Goal: Information Seeking & Learning: Compare options

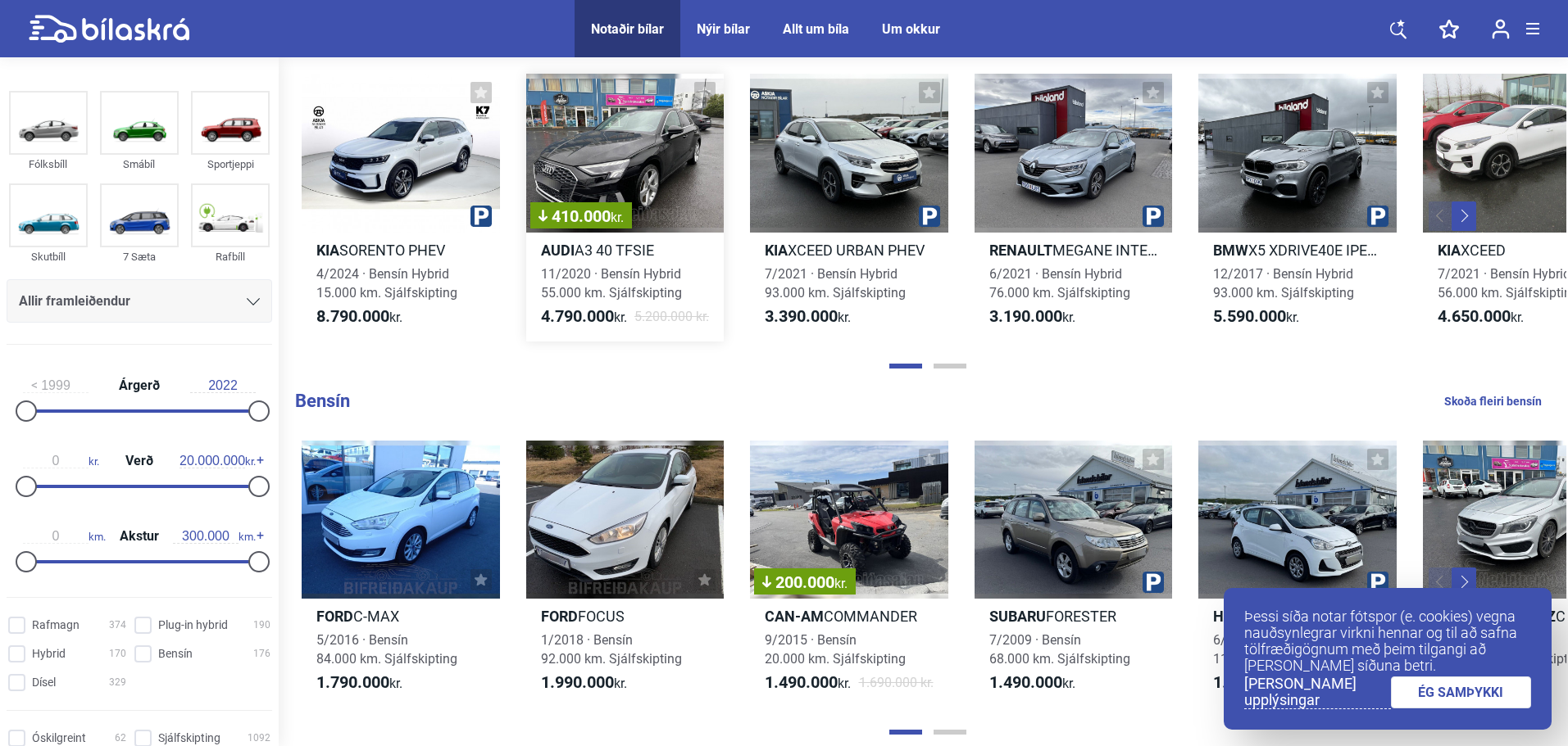
scroll to position [1311, 0]
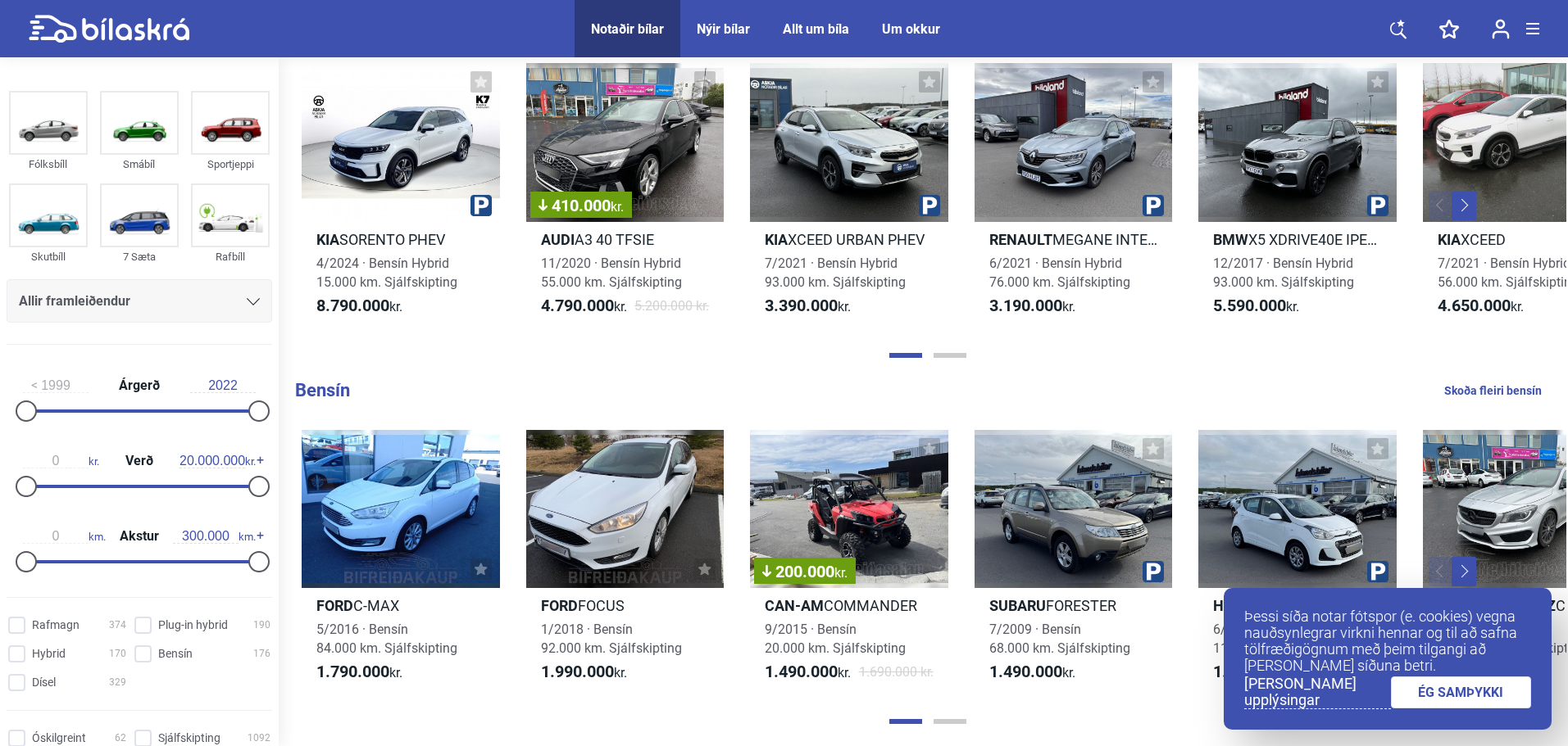
click at [1457, 200] on button "Next" at bounding box center [1463, 206] width 25 height 29
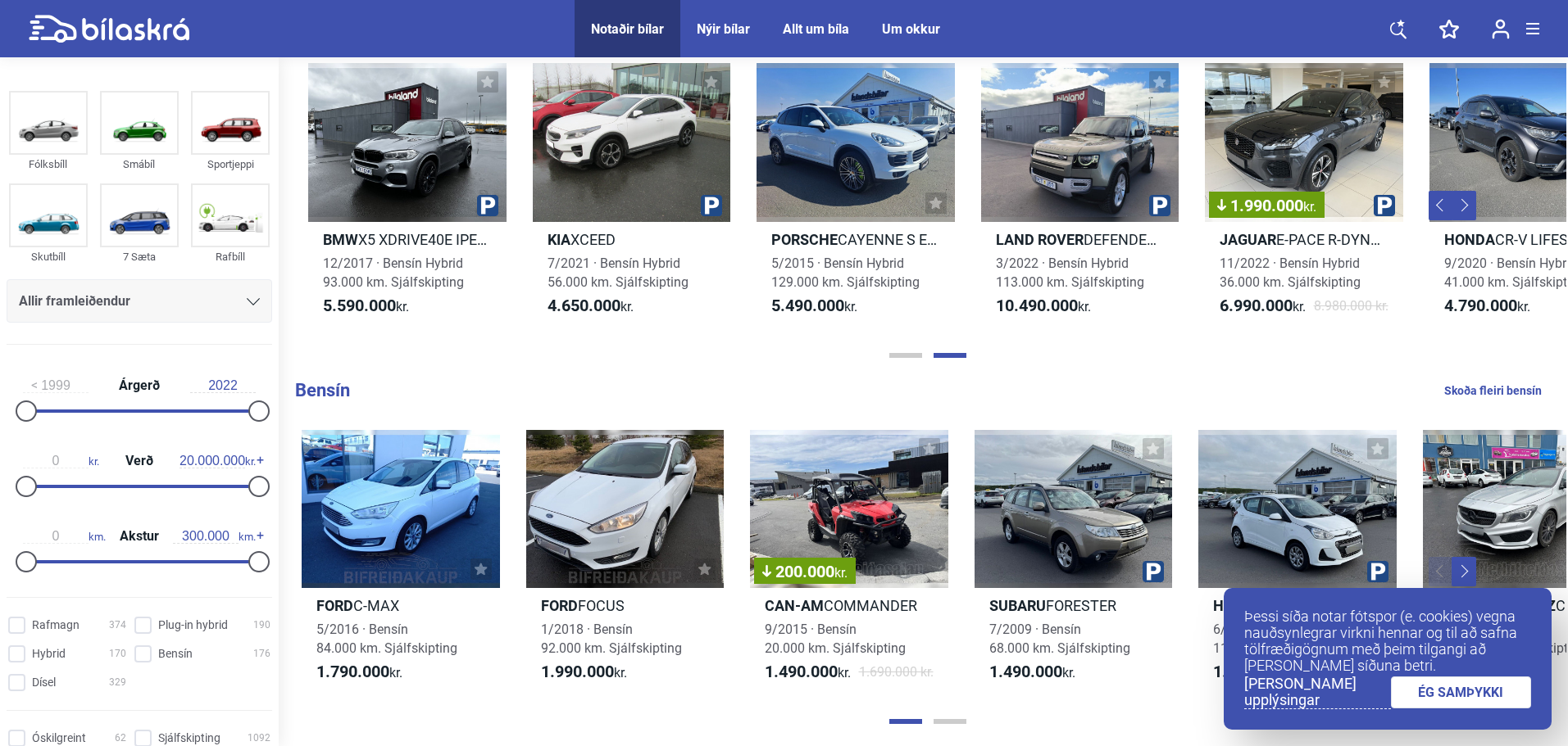
scroll to position [0, 964]
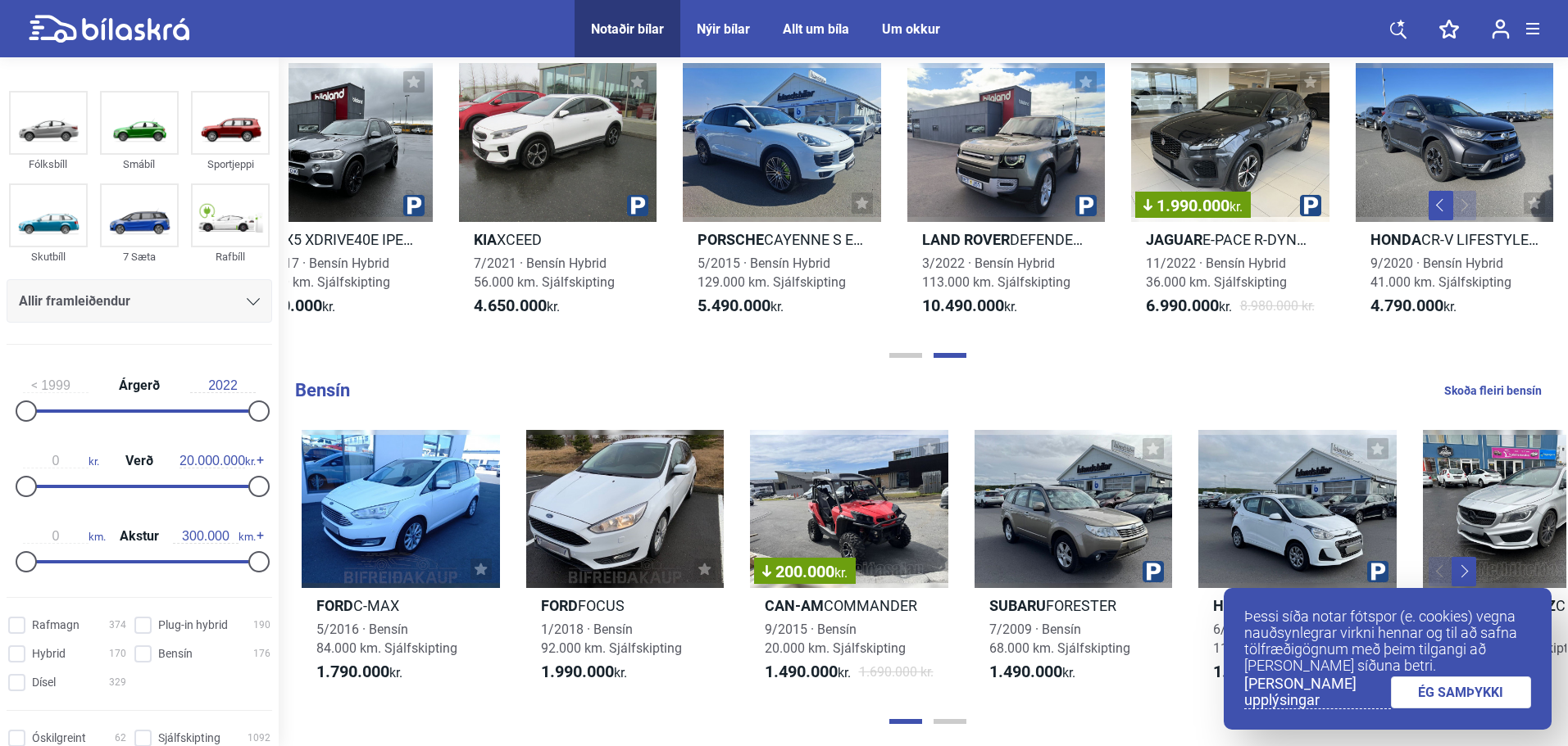
click at [1468, 206] on button "Next" at bounding box center [1463, 206] width 25 height 29
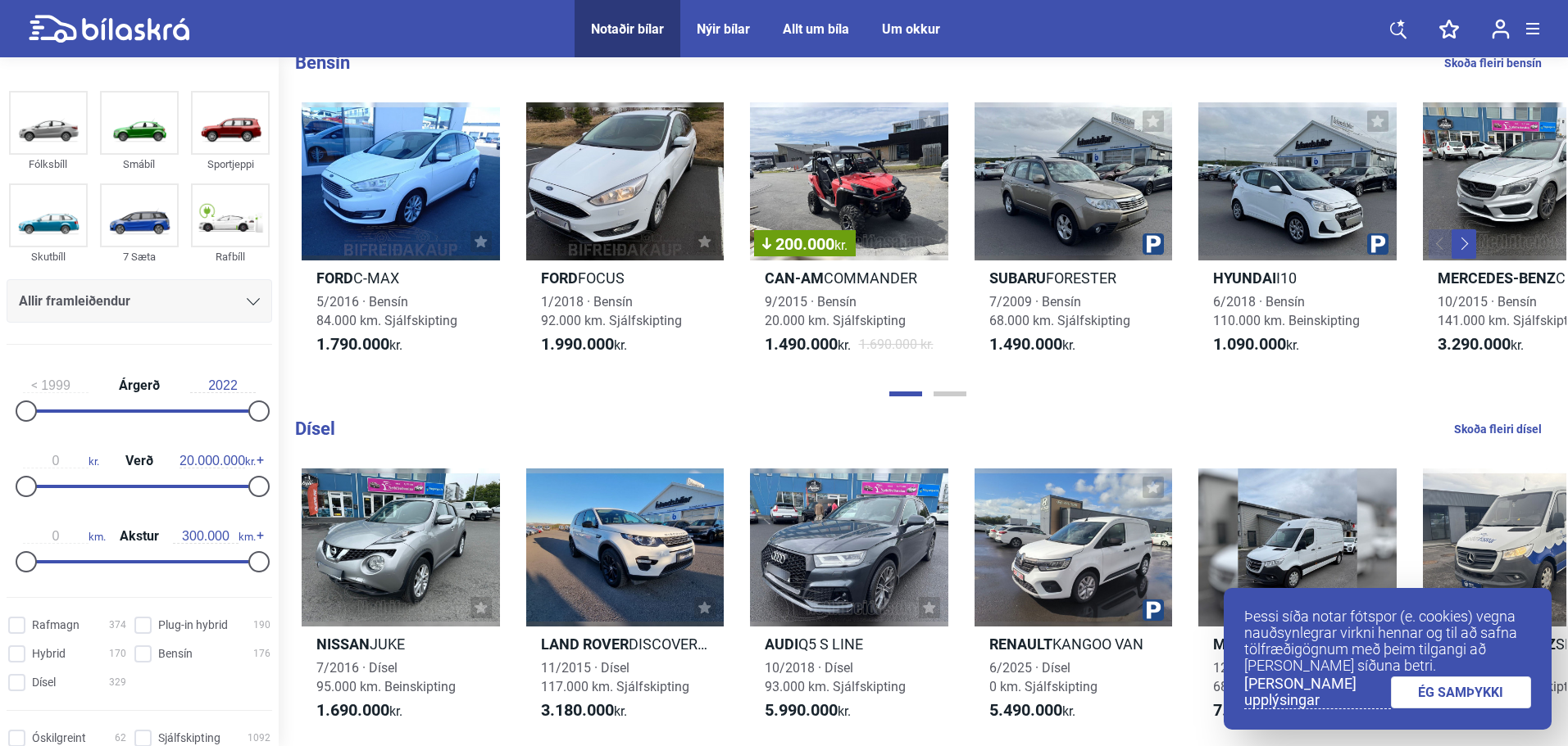
scroll to position [82, 0]
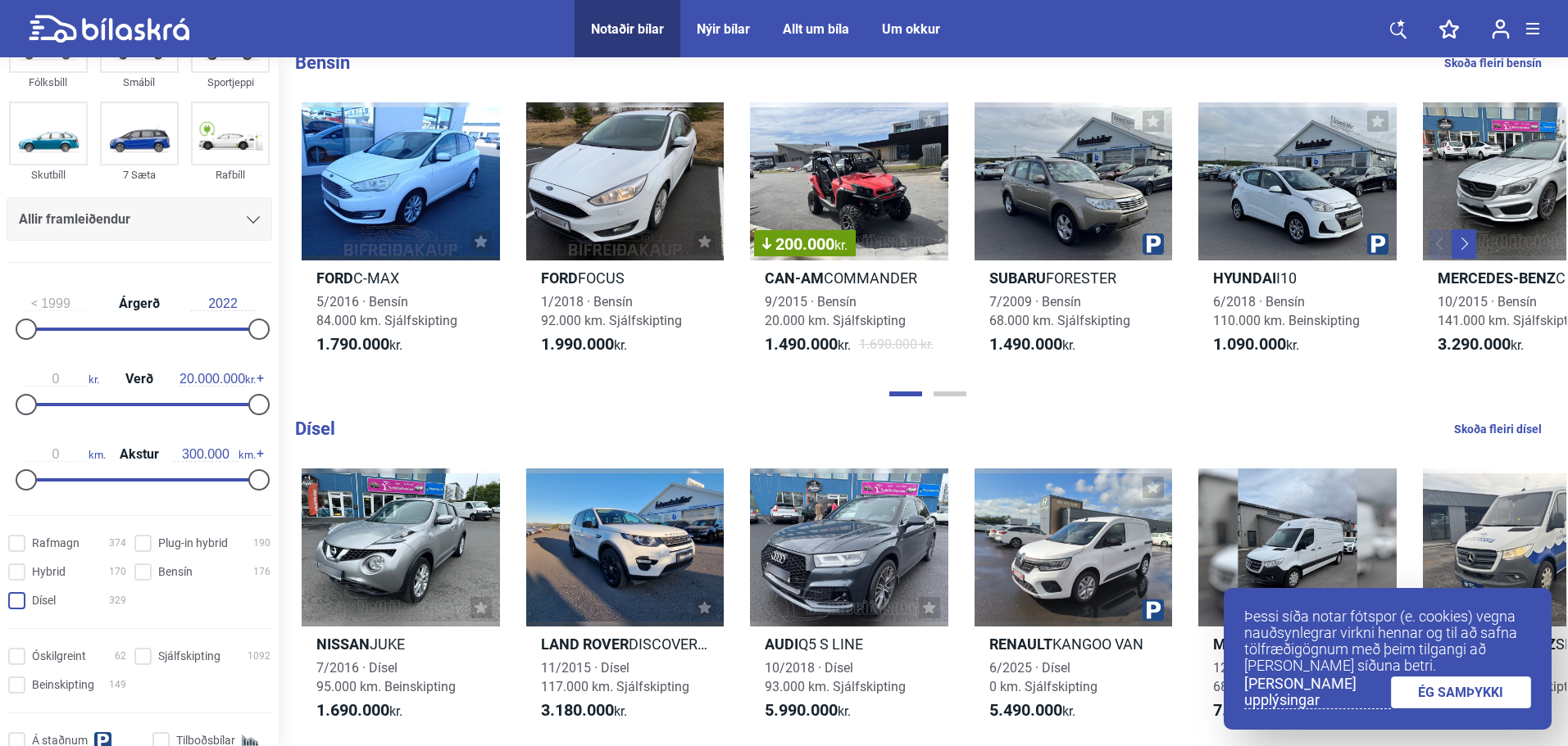
click at [13, 597] on input "Dísel 329" at bounding box center [70, 602] width 118 height 17
checkbox input "true"
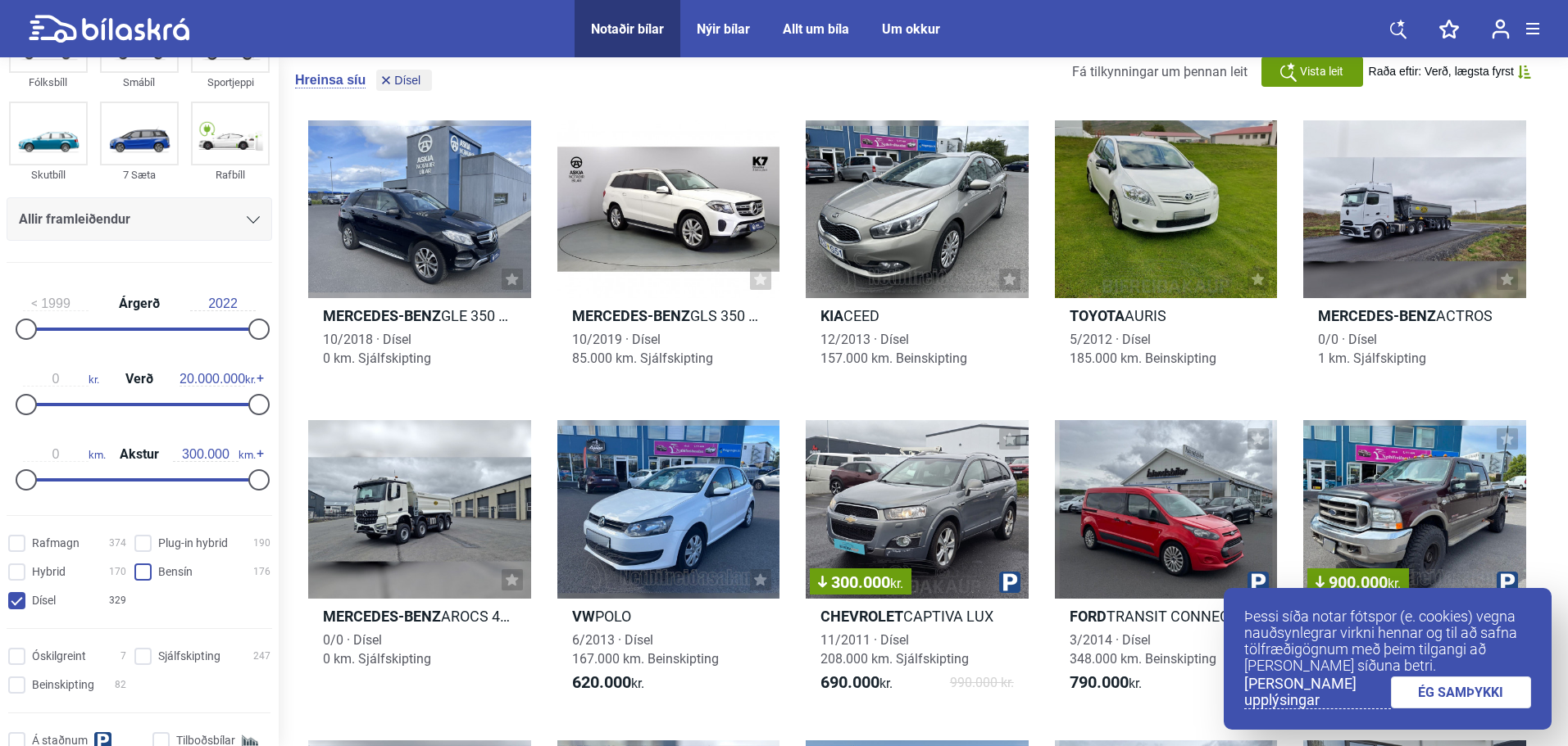
scroll to position [4, 0]
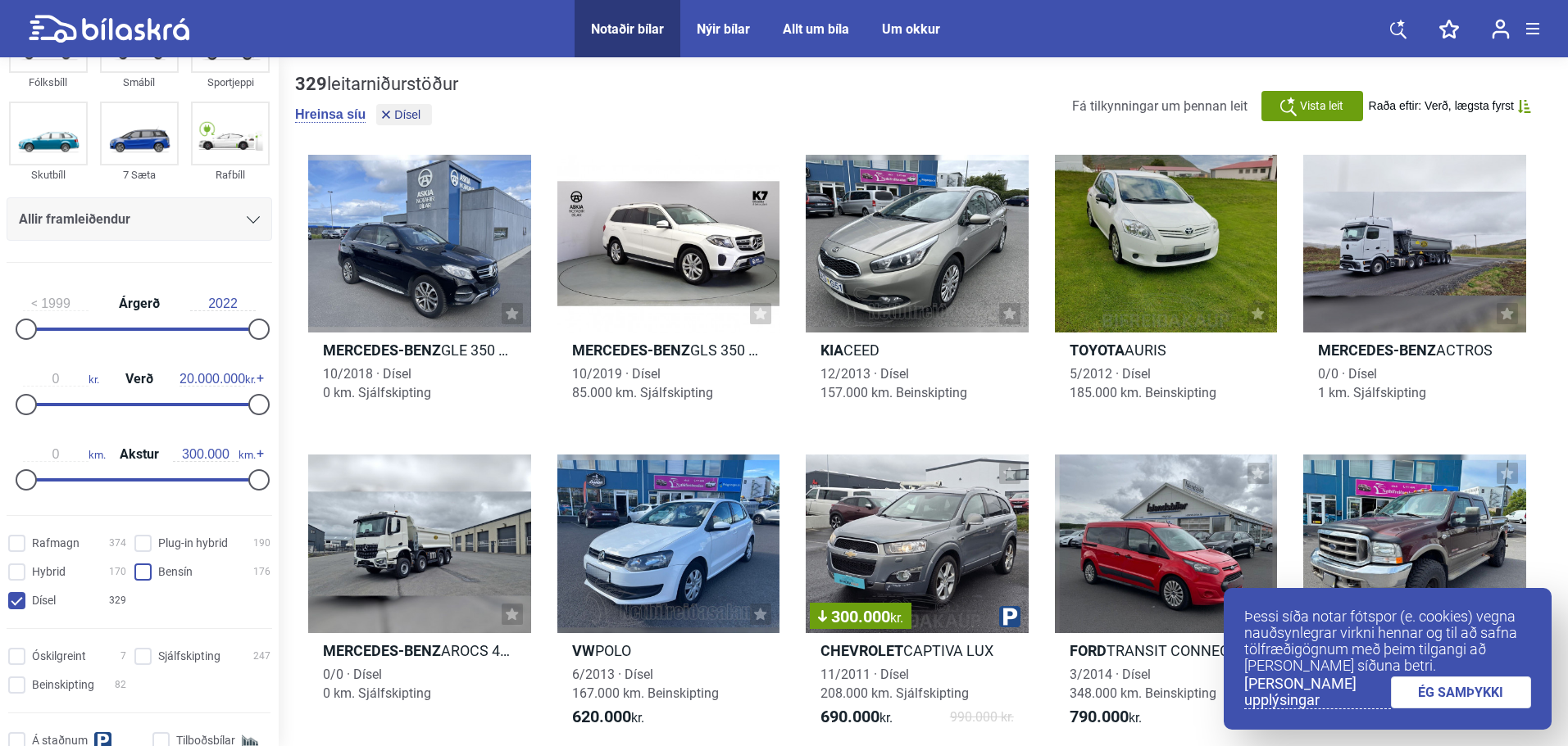
click at [137, 575] on input "Bensín 176" at bounding box center [205, 572] width 136 height 17
checkbox input "true"
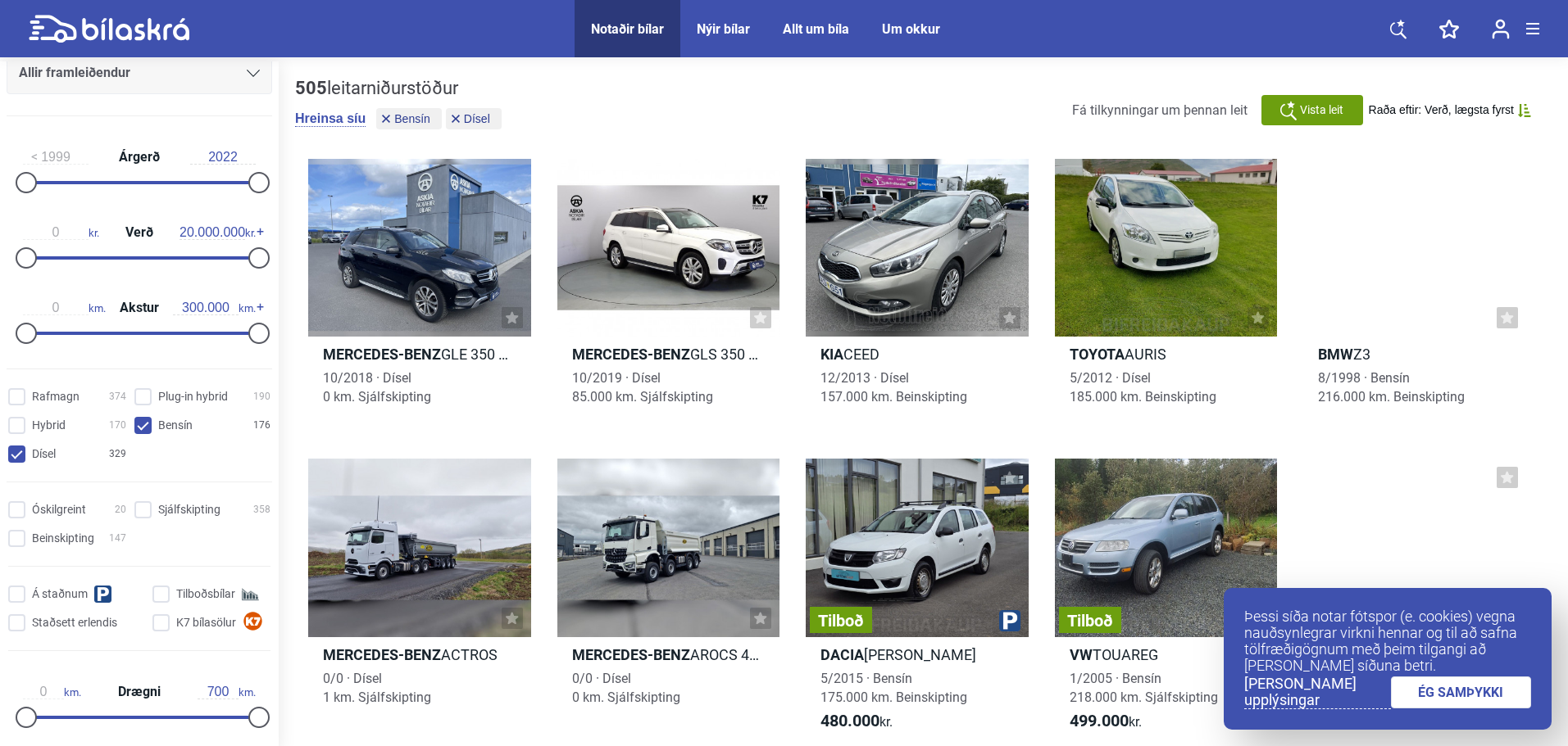
scroll to position [246, 0]
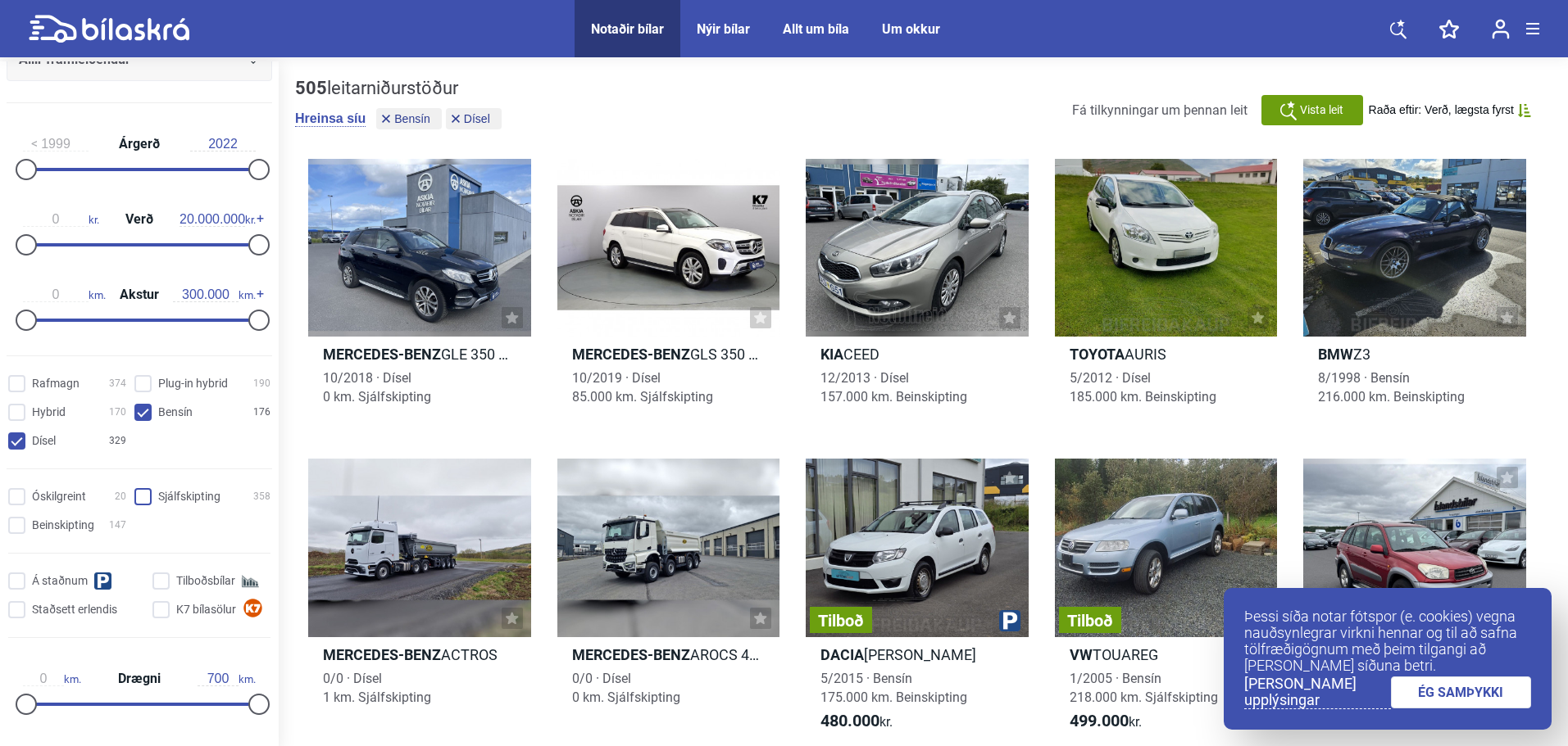
click at [137, 496] on input "Sjálfskipting 358" at bounding box center [205, 497] width 136 height 17
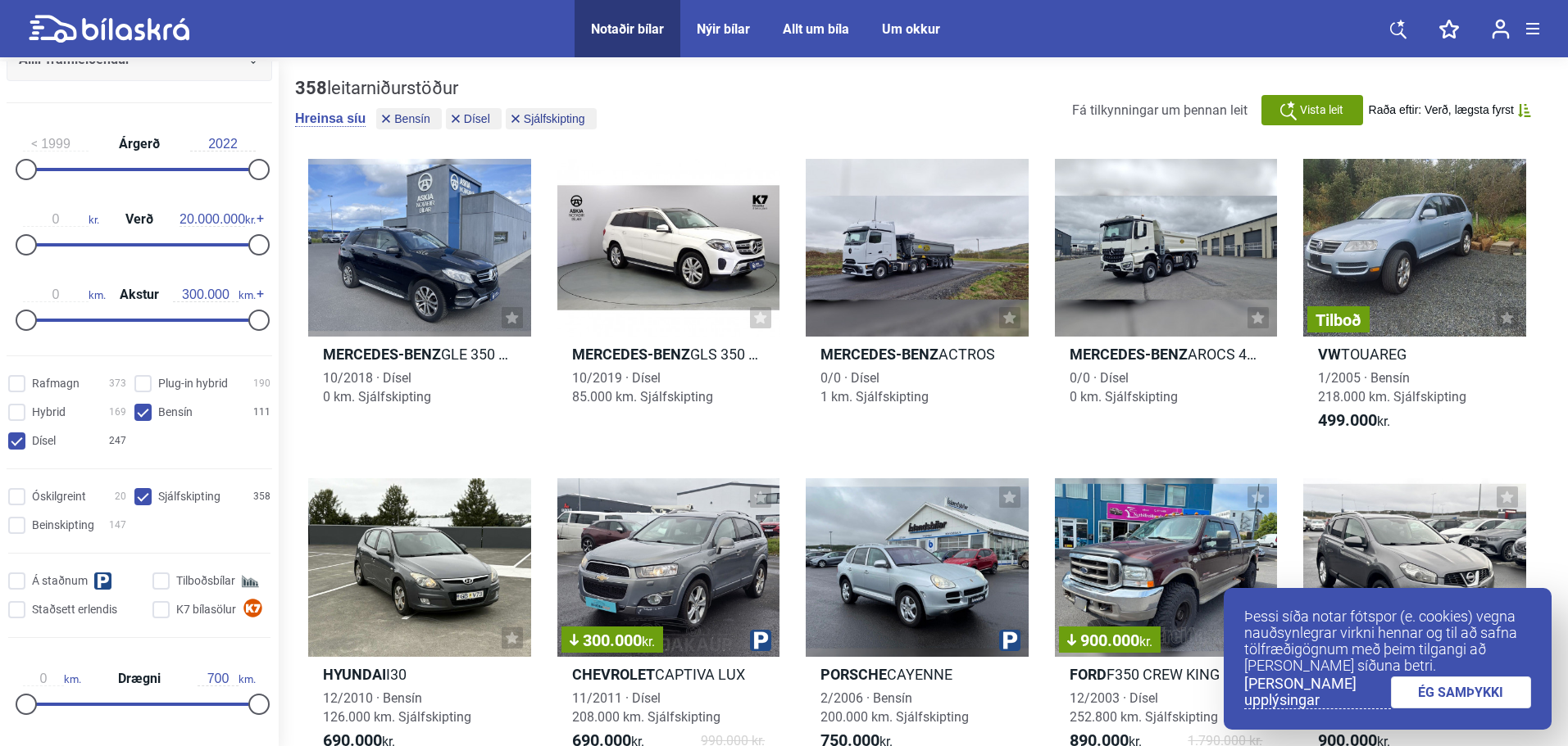
click at [1486, 704] on link "ÉG SAMÞYKKI" at bounding box center [1460, 693] width 141 height 32
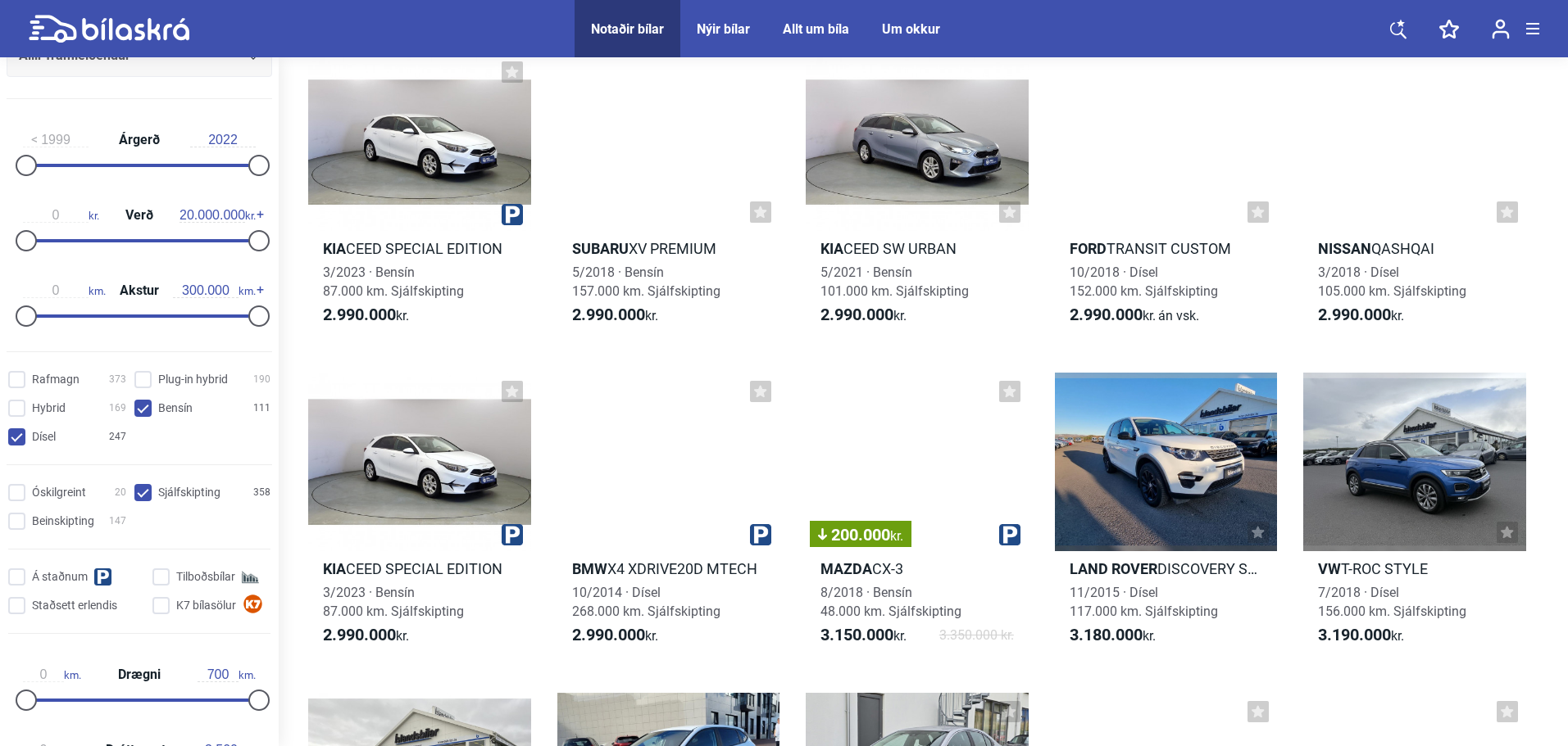
scroll to position [9914, 0]
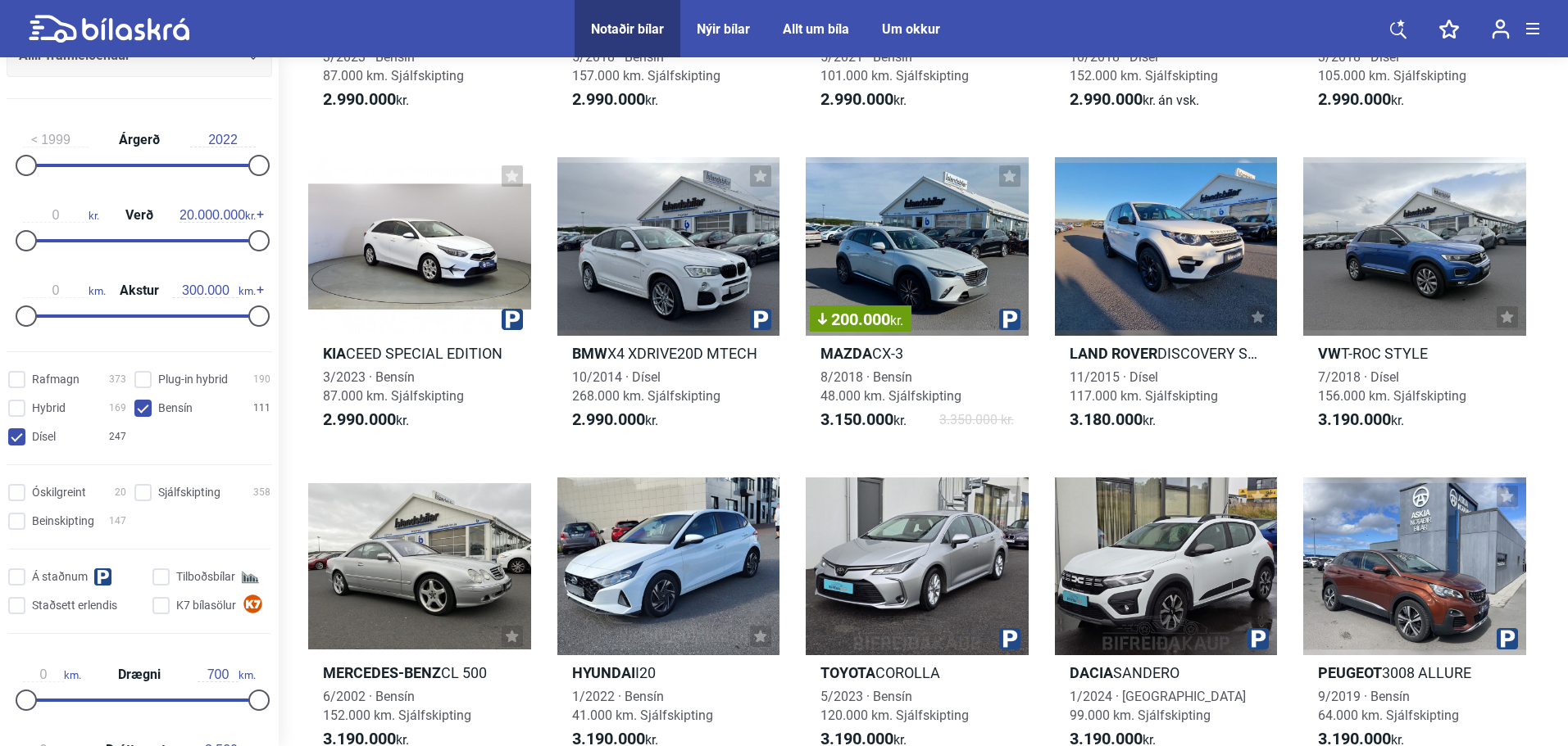
checkbox input "false"
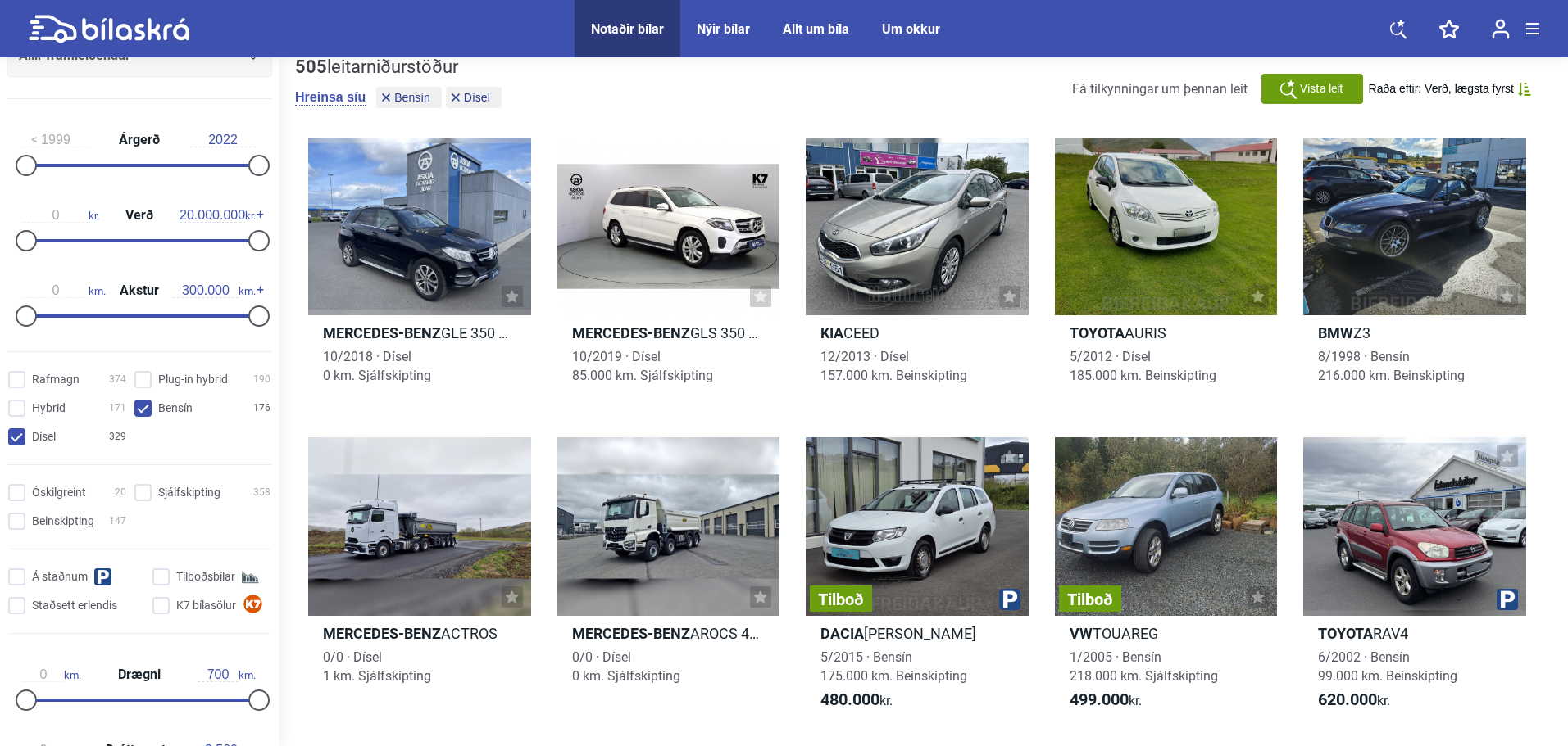
scroll to position [3, 0]
